Goal: Task Accomplishment & Management: Complete application form

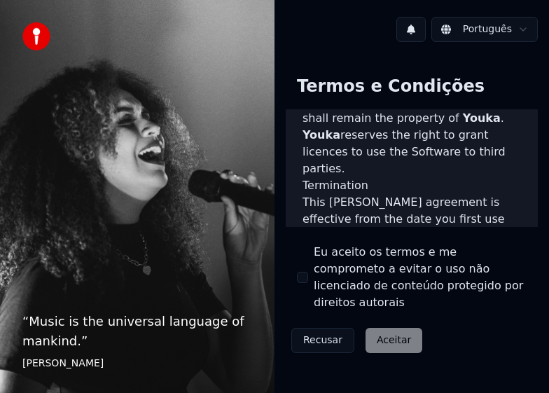
scroll to position [1797, 0]
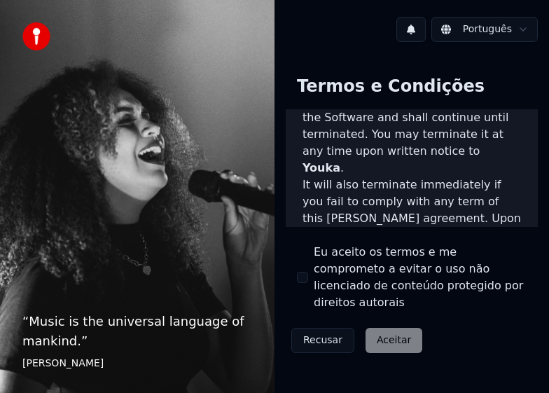
click at [304, 271] on button "Eu aceito os termos e me comprometo a evitar o uso não licenciado de conteúdo p…" at bounding box center [302, 276] width 11 height 11
click at [388, 327] on button "Aceitar" at bounding box center [393, 339] width 57 height 25
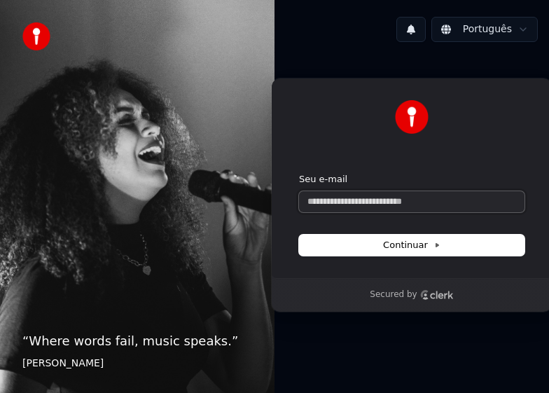
click at [403, 202] on input "Seu e-mail" at bounding box center [411, 201] width 225 height 21
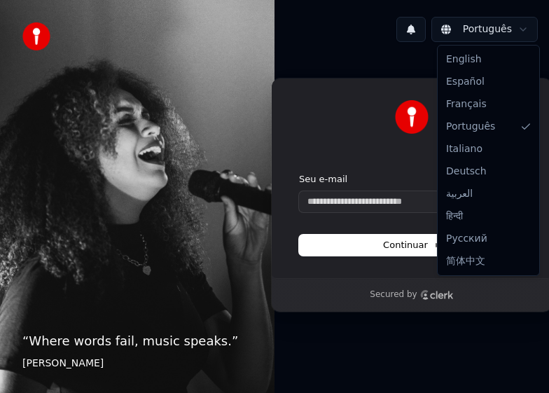
click at [524, 29] on html "“ Where words fail, music speaks. ” [PERSON_NAME] Português Continuar com Googl…" at bounding box center [274, 196] width 549 height 393
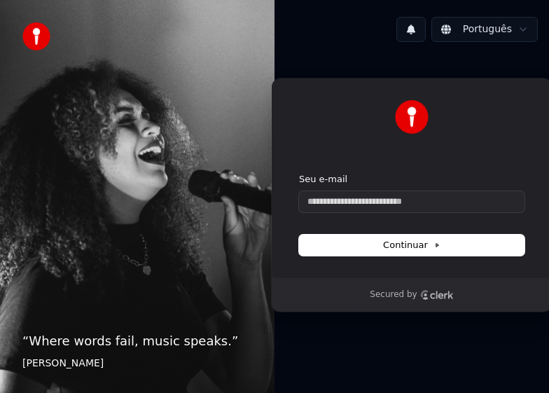
click at [332, 29] on html "“ Where words fail, music speaks. ” [PERSON_NAME] Português Continuar com Googl…" at bounding box center [274, 196] width 549 height 393
